Goal: Information Seeking & Learning: Learn about a topic

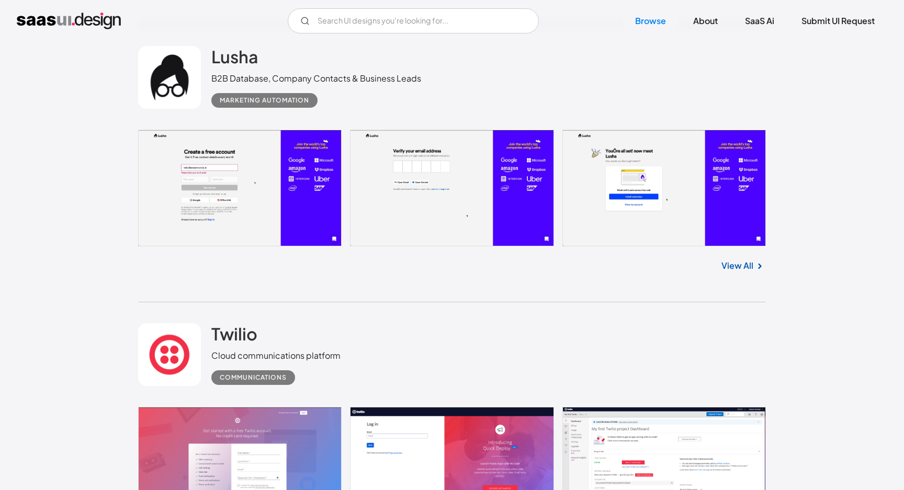
scroll to position [2257, 0]
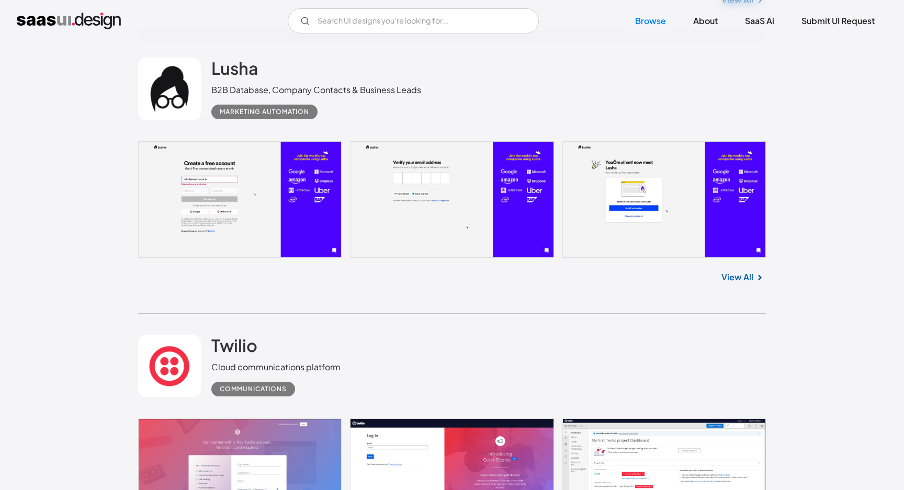
click at [731, 279] on link "View All" at bounding box center [738, 277] width 32 height 13
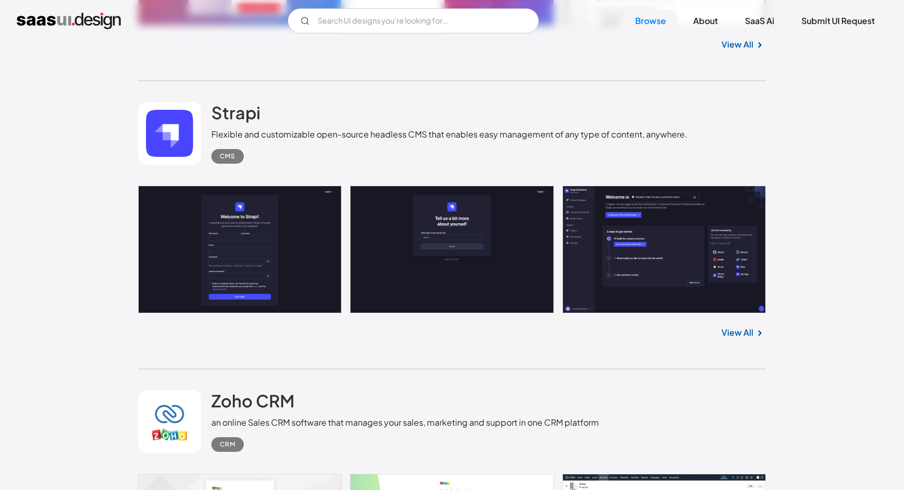
scroll to position [2784, 0]
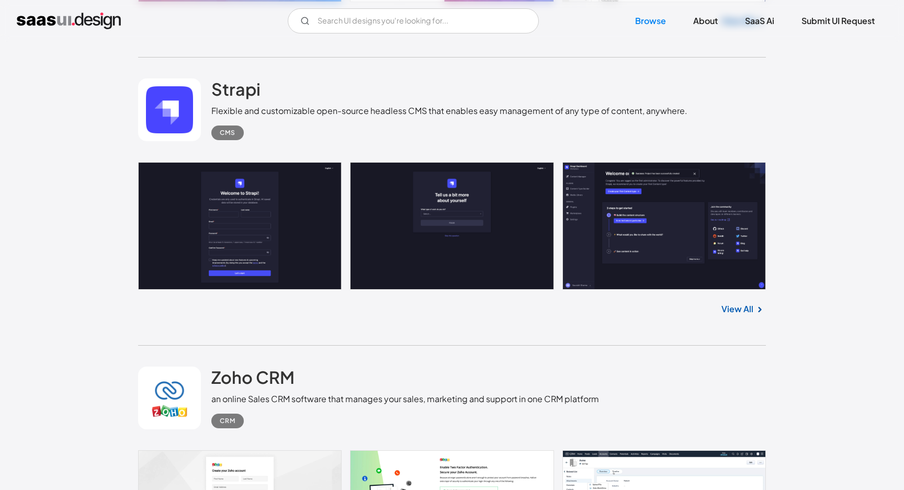
click at [744, 309] on link "View All" at bounding box center [738, 309] width 32 height 13
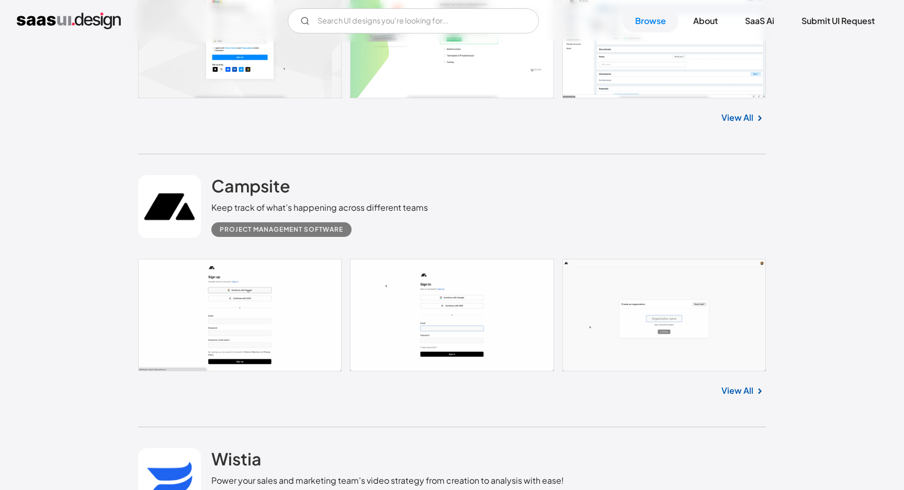
scroll to position [3261, 0]
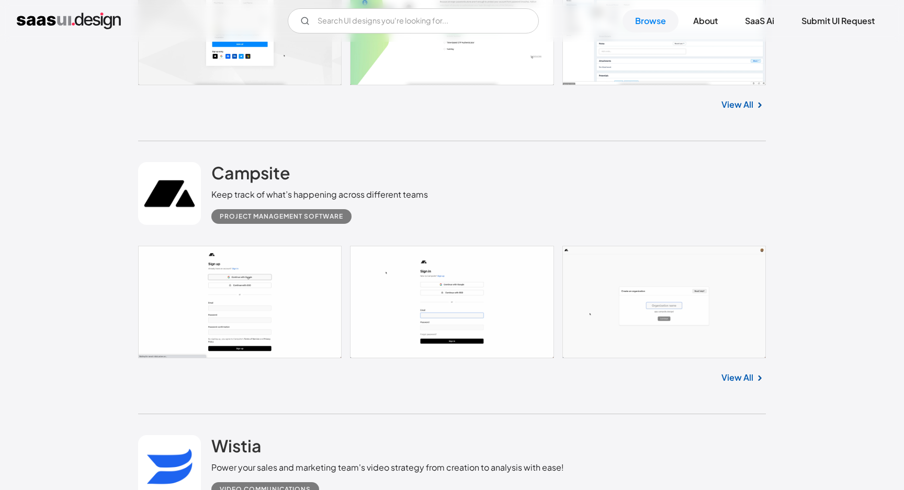
click at [738, 381] on link "View All" at bounding box center [738, 378] width 32 height 13
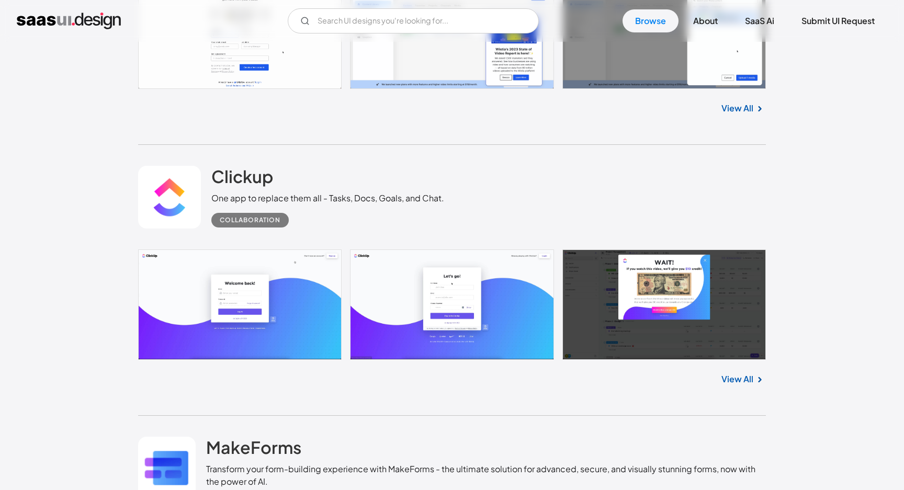
scroll to position [3840, 0]
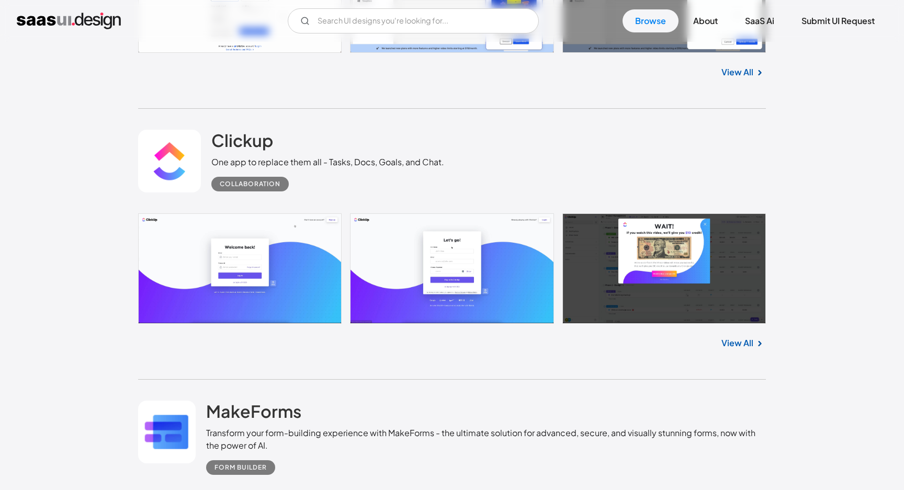
click at [743, 268] on link at bounding box center [452, 268] width 628 height 110
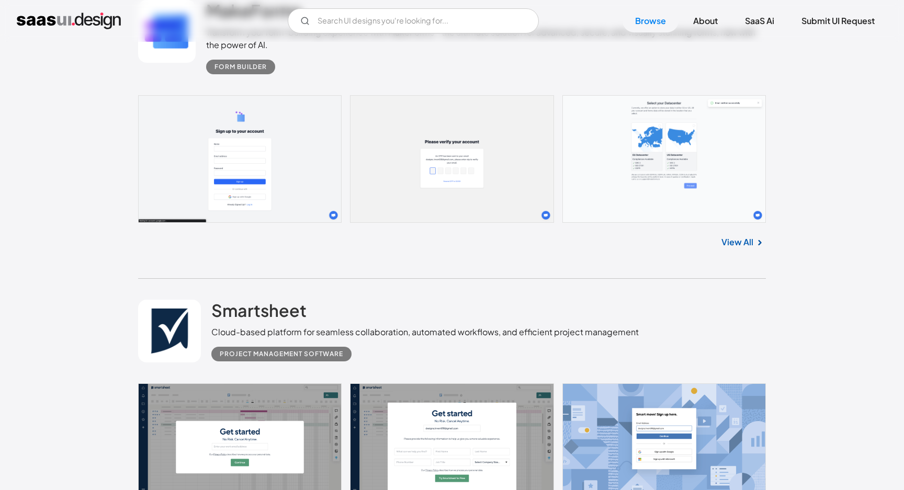
scroll to position [4083, 0]
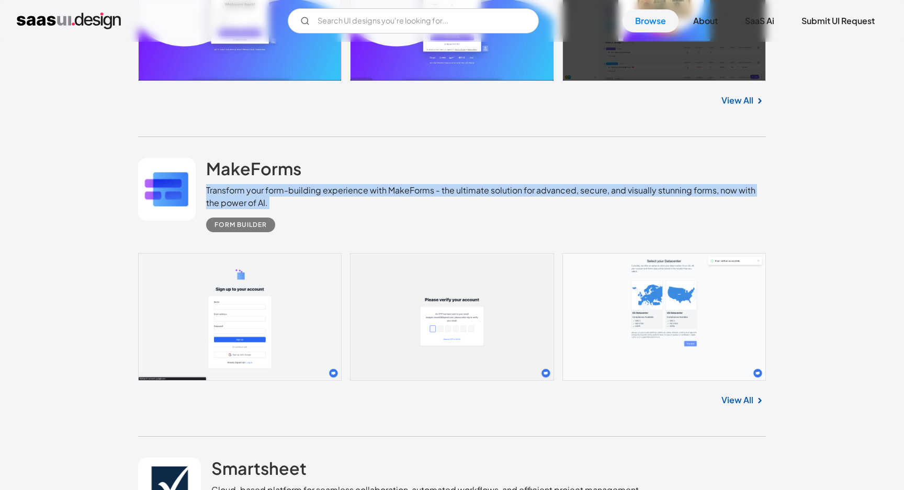
drag, startPoint x: 207, startPoint y: 195, endPoint x: 296, endPoint y: 215, distance: 91.7
click at [296, 215] on div "MakeForms Transform your form-building experience with MakeForms - the ultimate…" at bounding box center [486, 195] width 560 height 74
click at [296, 215] on div "Form Builder" at bounding box center [486, 220] width 560 height 23
drag, startPoint x: 441, startPoint y: 192, endPoint x: 507, endPoint y: 225, distance: 74.0
click at [507, 225] on div "MakeForms Transform your form-building experience with MakeForms - the ultimate…" at bounding box center [486, 195] width 560 height 74
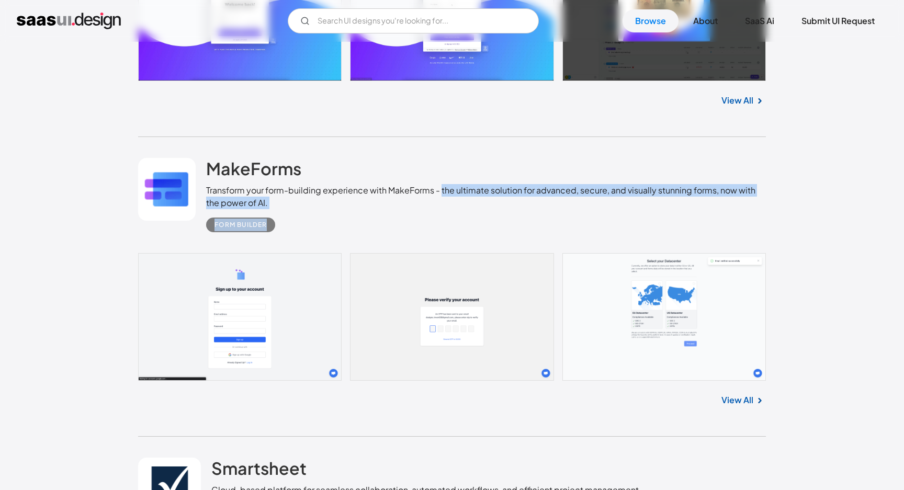
click at [616, 225] on div "Form Builder" at bounding box center [486, 220] width 560 height 23
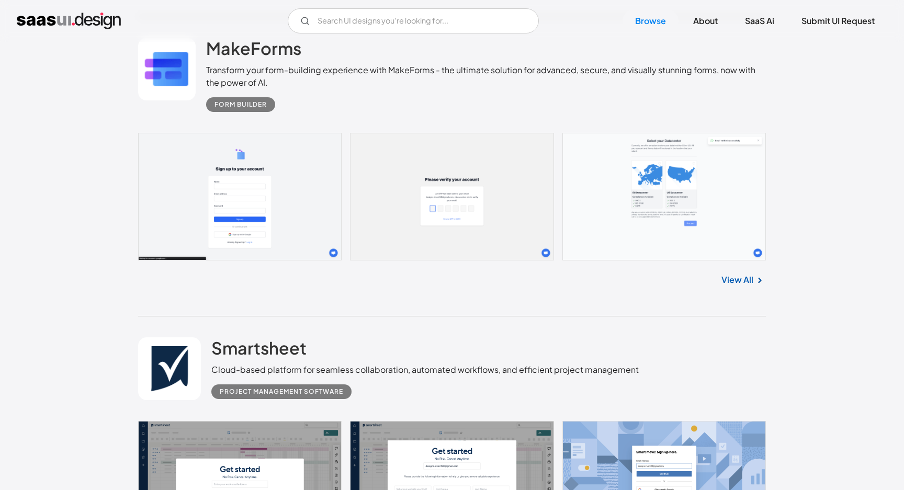
scroll to position [4205, 0]
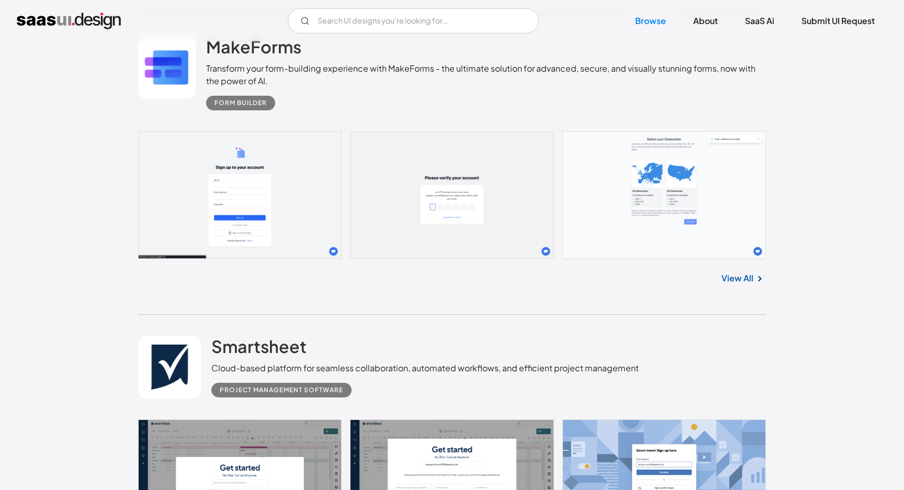
click at [743, 282] on link "View All" at bounding box center [738, 278] width 32 height 13
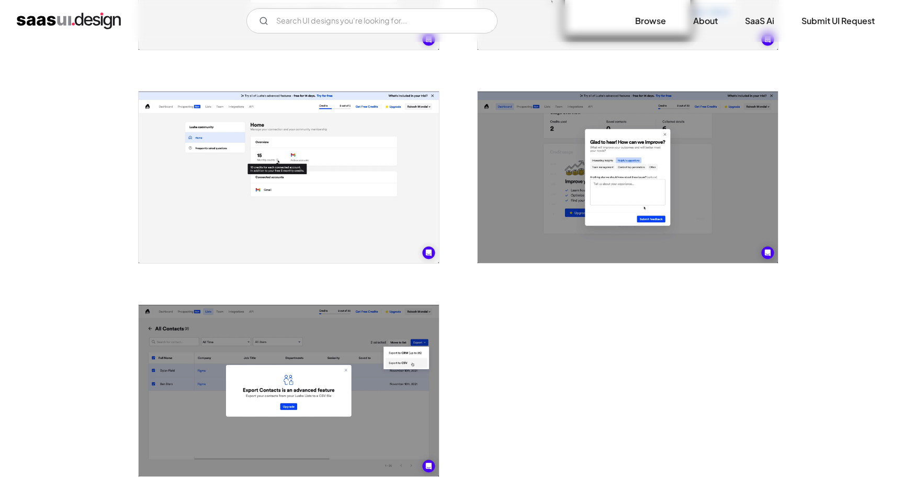
scroll to position [2073, 0]
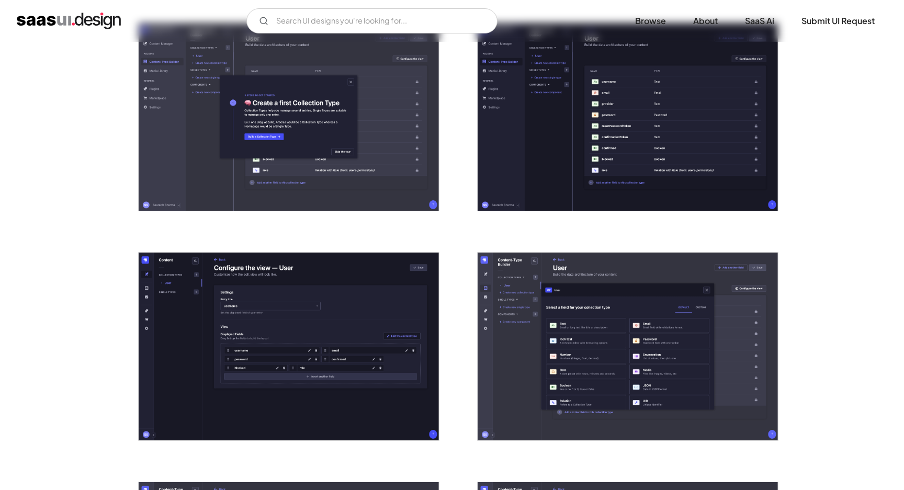
scroll to position [683, 0]
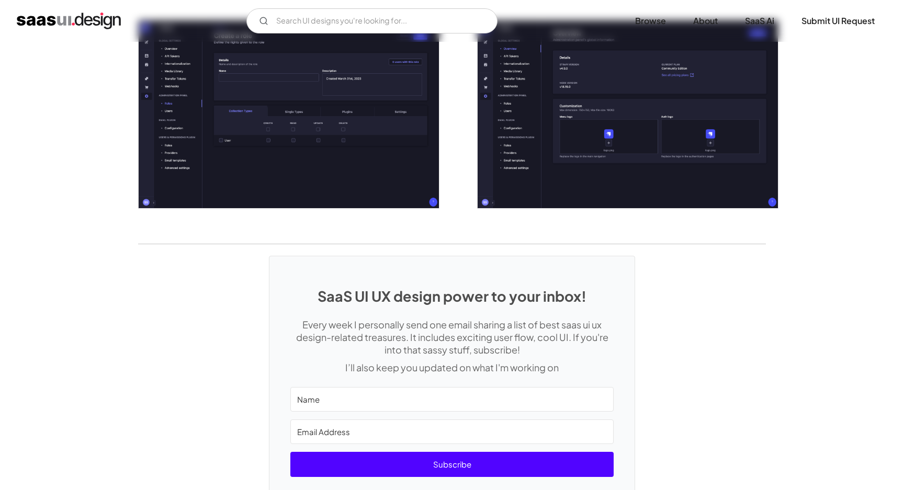
scroll to position [2386, 0]
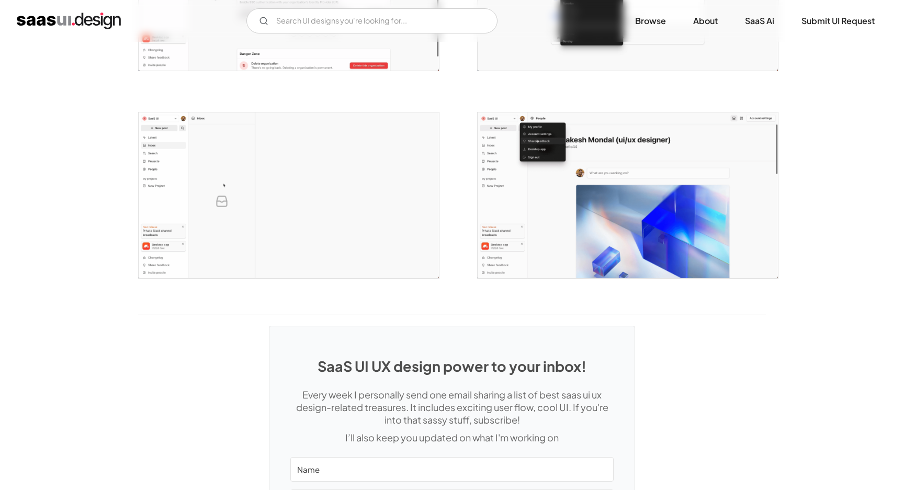
scroll to position [2192, 0]
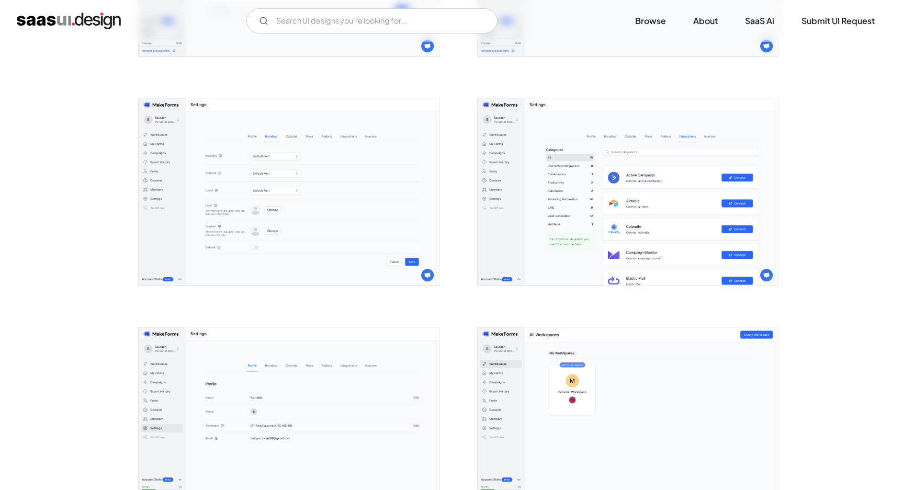
scroll to position [2456, 0]
